Goal: Task Accomplishment & Management: Manage account settings

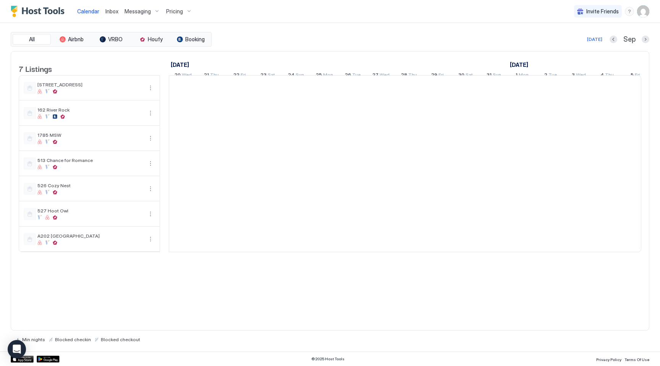
scroll to position [0, 424]
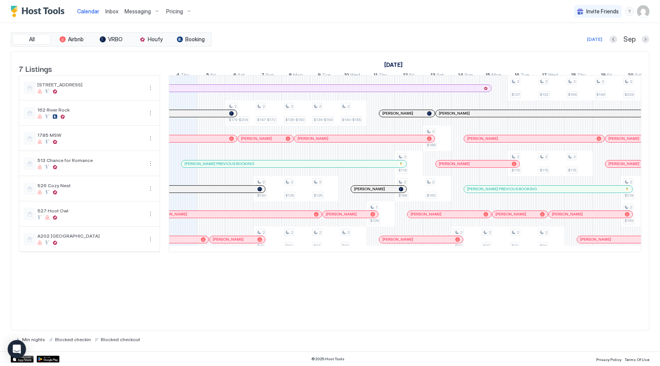
click at [641, 13] on img "User profile" at bounding box center [643, 11] width 12 height 12
click at [588, 45] on div "Settings" at bounding box center [600, 42] width 97 height 13
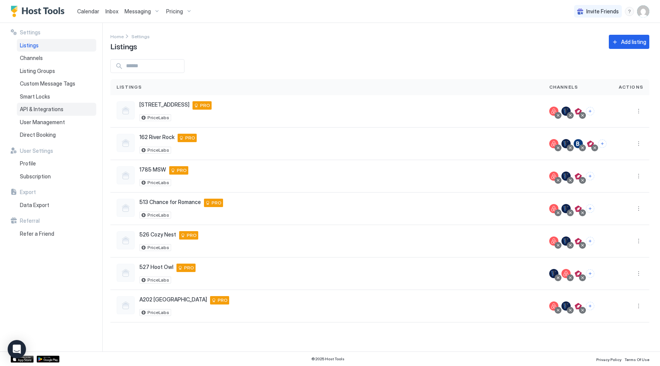
click at [44, 110] on span "API & Integrations" at bounding box center [42, 109] width 44 height 7
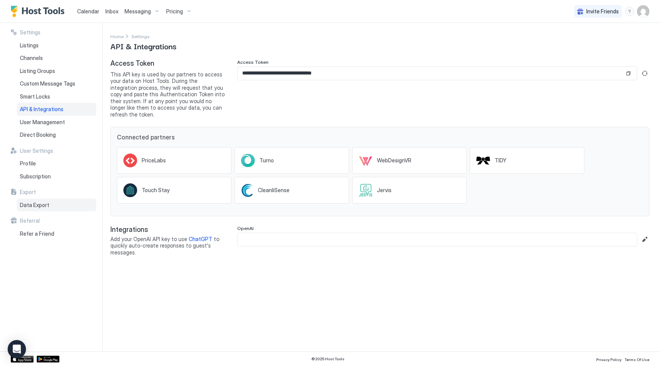
click at [35, 203] on span "Data Export" at bounding box center [34, 205] width 29 height 7
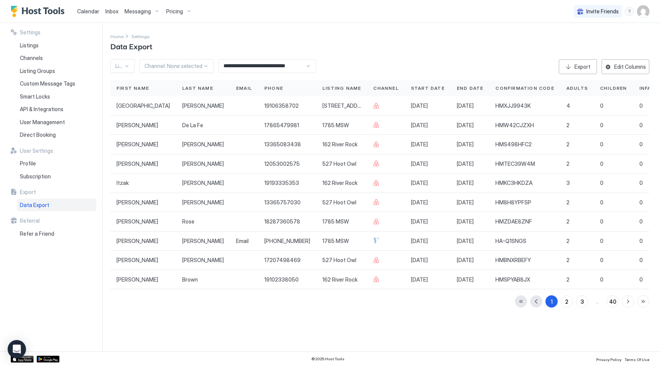
click at [333, 49] on div "Home Settings Data Export" at bounding box center [379, 41] width 539 height 19
